Goal: Task Accomplishment & Management: Use online tool/utility

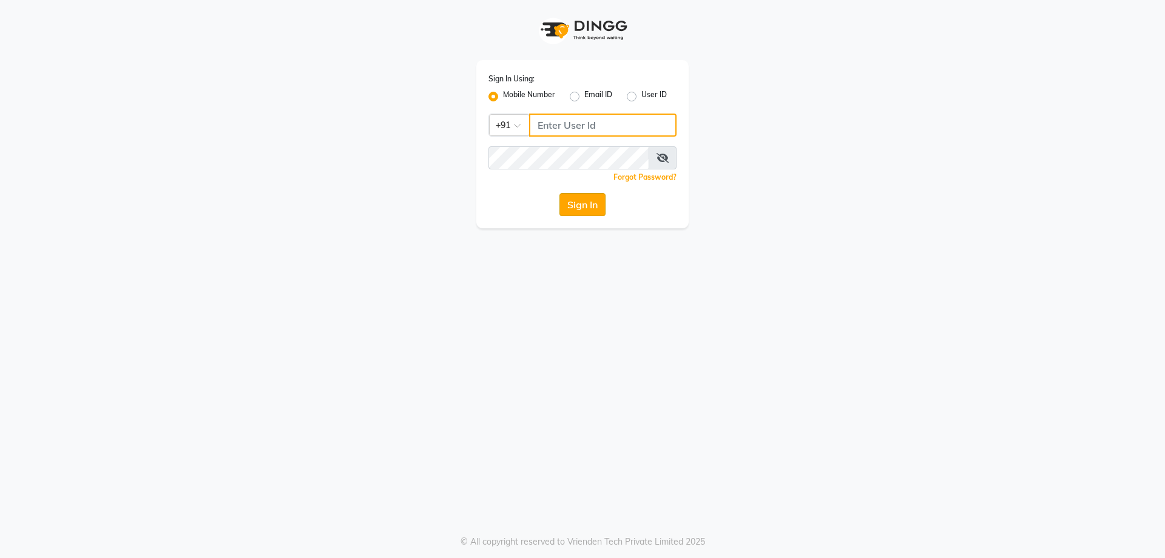
type input "8141818414"
click at [594, 210] on button "Sign In" at bounding box center [582, 204] width 46 height 23
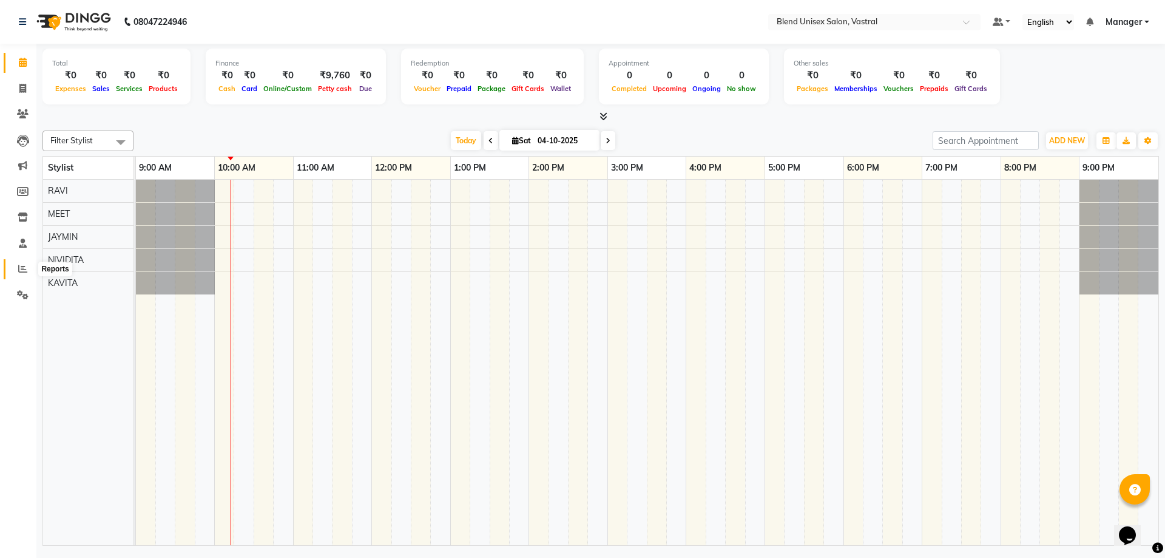
click at [25, 272] on icon at bounding box center [22, 268] width 9 height 9
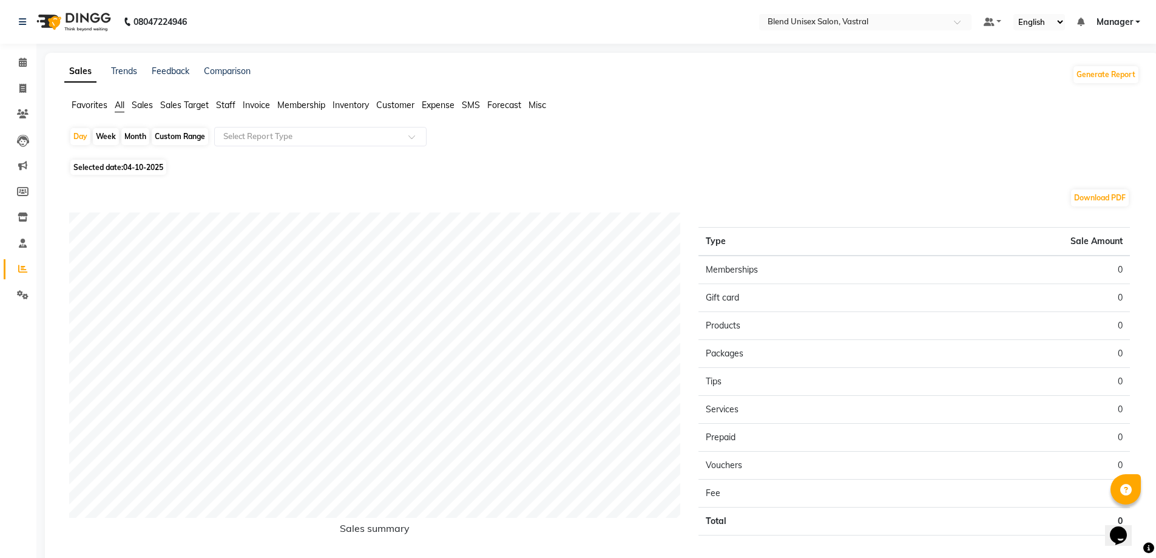
click at [131, 138] on div "Month" at bounding box center [135, 136] width 28 height 17
select select "10"
select select "2025"
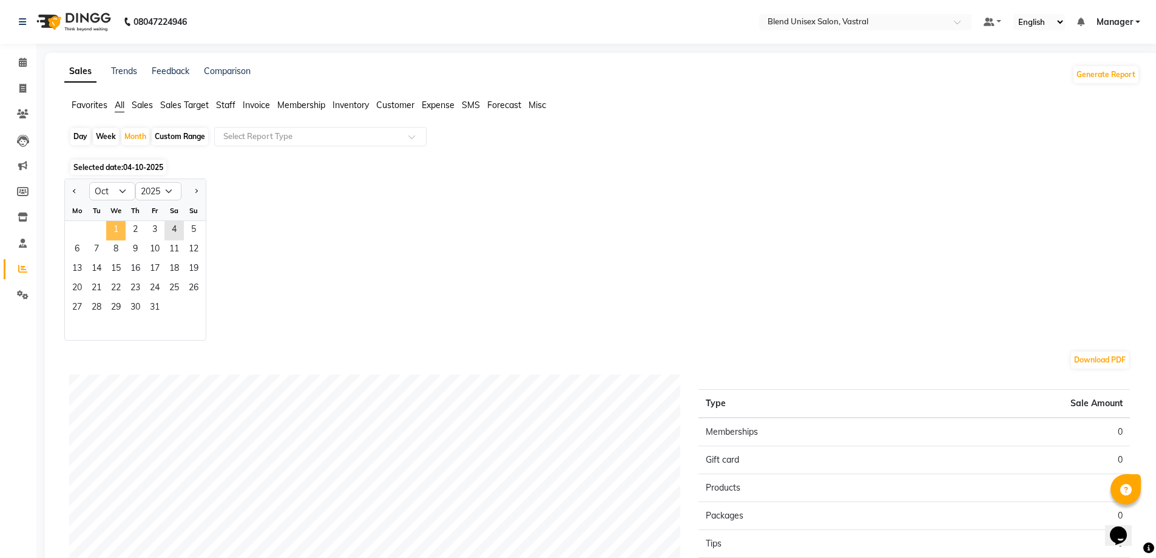
click at [118, 234] on span "1" at bounding box center [115, 230] width 19 height 19
